Goal: Information Seeking & Learning: Learn about a topic

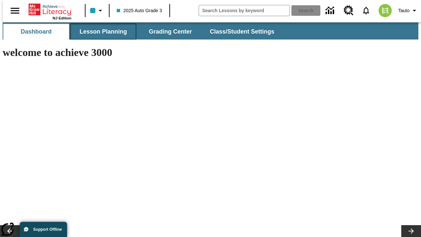
click at [101, 32] on button "Lesson Planning" at bounding box center [103, 32] width 66 height 16
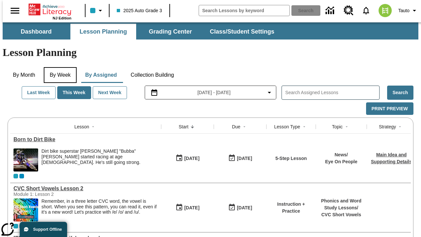
click at [59, 67] on button "By Week" at bounding box center [60, 75] width 33 height 16
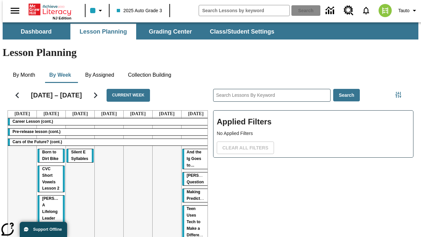
click at [193, 165] on tr "Career Lesson (cont.) Pre-release lesson (cont.) Cars of the Future? (cont.) Bo…" at bounding box center [109, 210] width 202 height 184
